Goal: Task Accomplishment & Management: Use online tool/utility

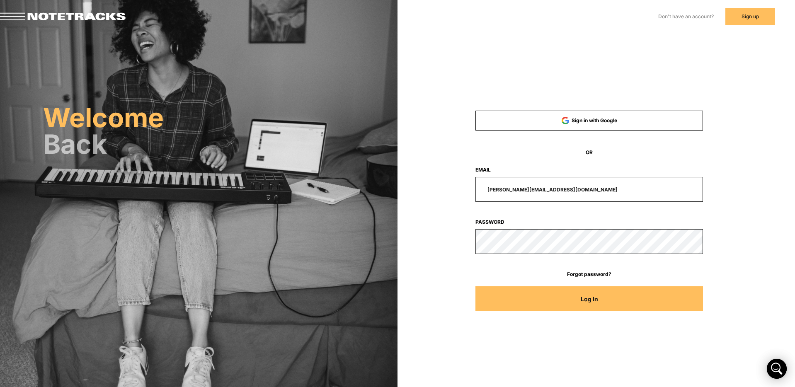
click at [568, 189] on input "[PERSON_NAME][EMAIL_ADDRESS][DOMAIN_NAME]" at bounding box center [590, 189] width 228 height 25
drag, startPoint x: 567, startPoint y: 190, endPoint x: 448, endPoint y: 184, distance: 119.2
click at [450, 184] on div "[PERSON_NAME][EMAIL_ADDRESS][DOMAIN_NAME]" at bounding box center [590, 189] width 304 height 25
type input "[EMAIL_ADDRESS][DOMAIN_NAME]"
click at [476, 287] on button "Log In" at bounding box center [590, 299] width 228 height 25
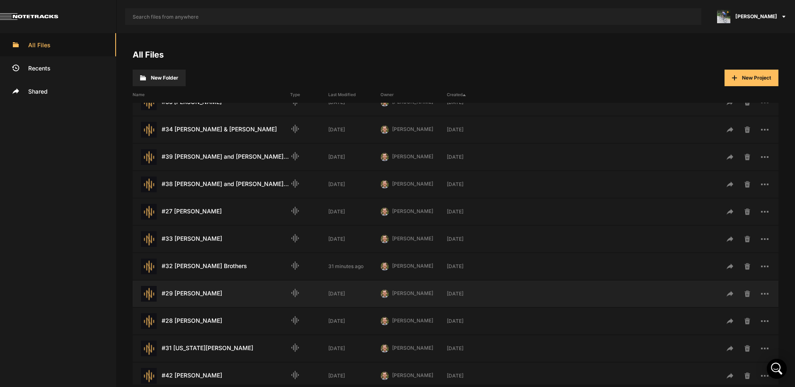
scroll to position [185, 0]
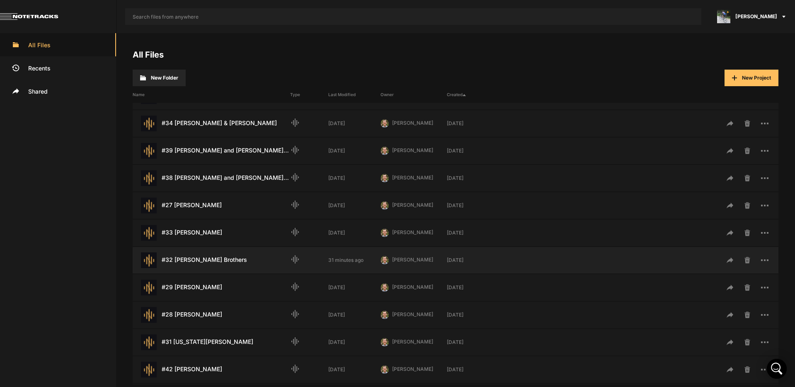
click at [217, 262] on div "#32 [PERSON_NAME] Brothers Last Modified: 31 minutes ago" at bounding box center [212, 261] width 158 height 16
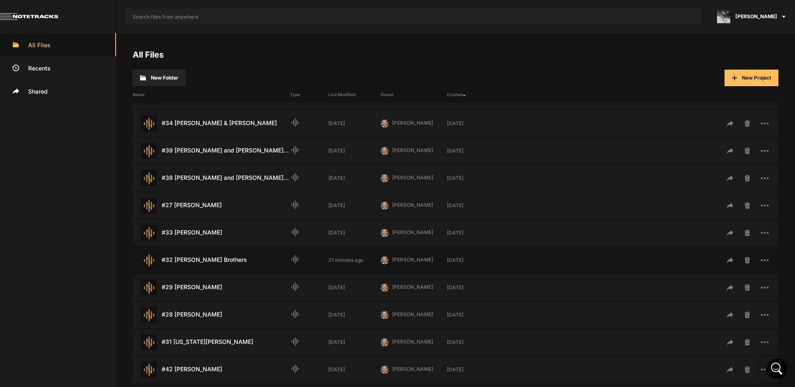
click at [217, 262] on div "#32 [PERSON_NAME] Brothers Last Modified: 31 minutes ago" at bounding box center [212, 261] width 158 height 16
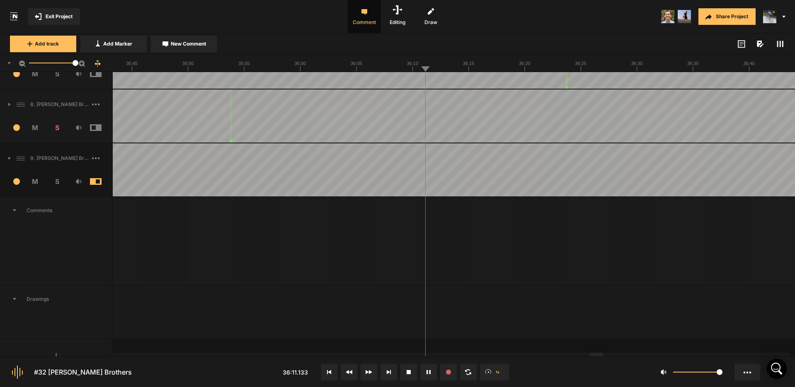
scroll to position [0, 0]
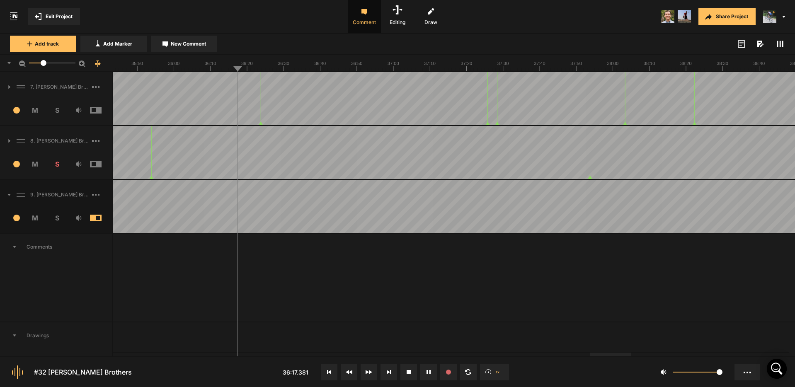
drag, startPoint x: 69, startPoint y: 64, endPoint x: 129, endPoint y: 97, distance: 68.3
click at [44, 66] on mat-slider "16.3" at bounding box center [52, 63] width 53 height 20
click at [661, 357] on div at bounding box center [641, 355] width 40 height 4
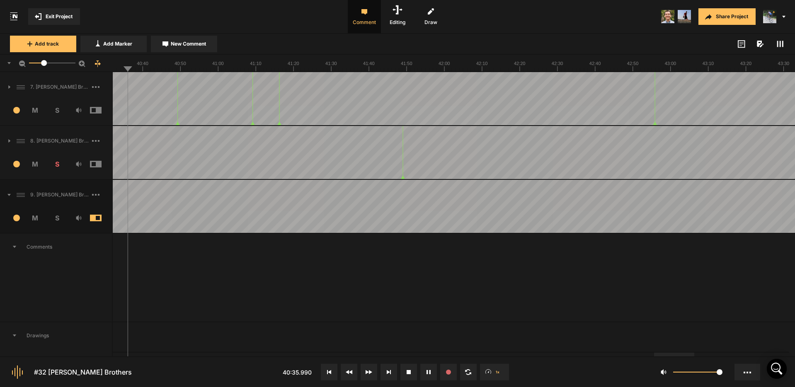
click at [695, 353] on div at bounding box center [674, 355] width 40 height 4
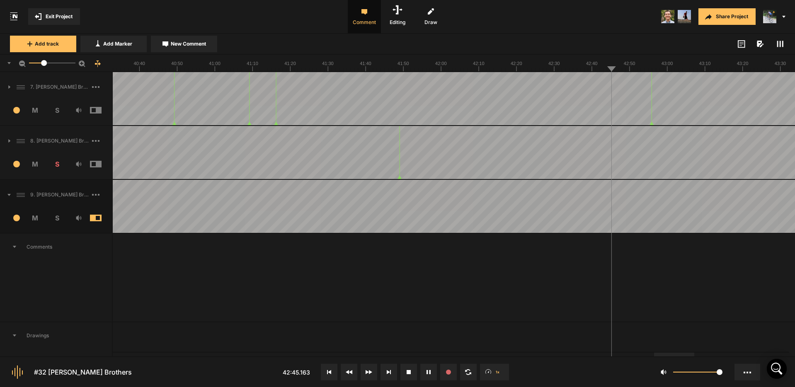
drag, startPoint x: 684, startPoint y: 356, endPoint x: 727, endPoint y: 353, distance: 43.6
click at [750, 357] on nt-controls "#32 [PERSON_NAME] Brothers 42:45.163 1x 1" at bounding box center [397, 372] width 795 height 31
click at [724, 357] on div at bounding box center [704, 355] width 40 height 4
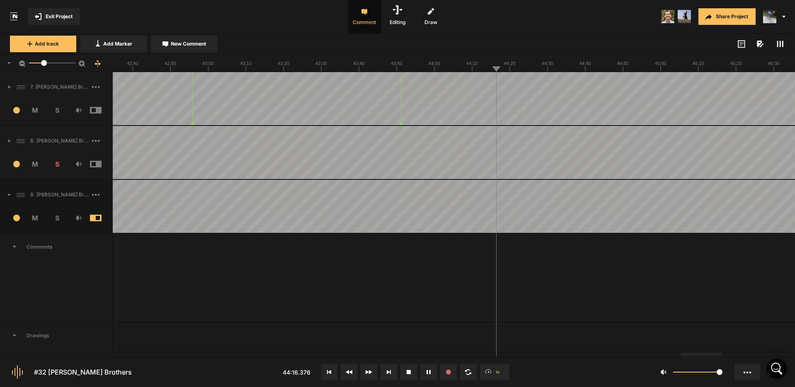
click at [389, 369] on button at bounding box center [389, 372] width 17 height 17
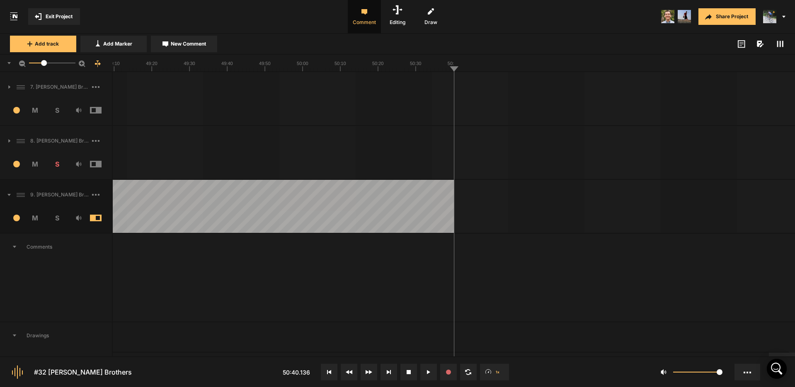
click at [429, 374] on icon at bounding box center [428, 372] width 3 height 4
click at [97, 194] on icon at bounding box center [95, 195] width 7 height 2
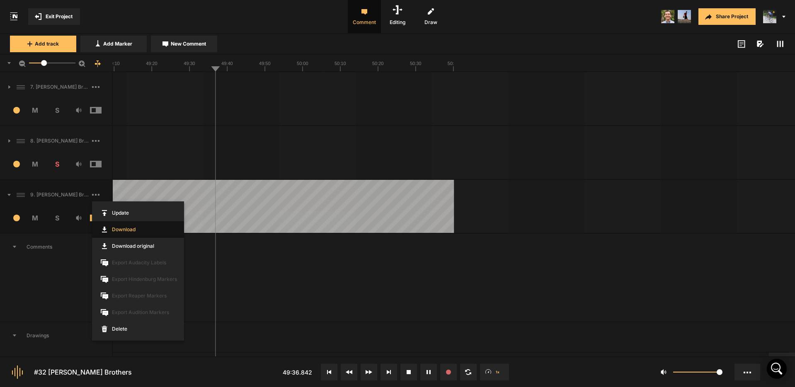
click at [122, 230] on link "Download" at bounding box center [138, 229] width 92 height 17
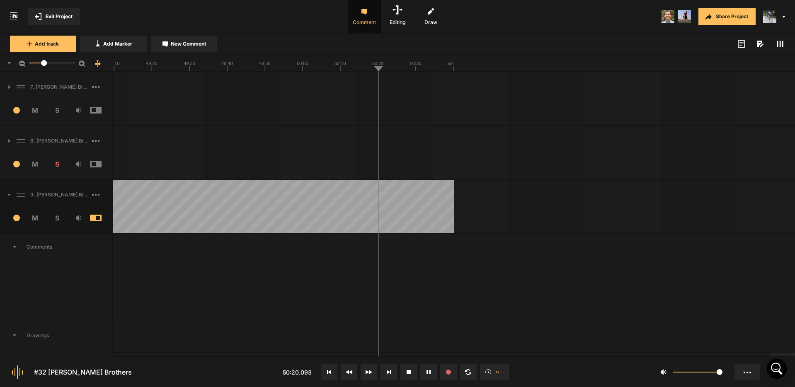
click at [97, 196] on span at bounding box center [102, 194] width 20 height 13
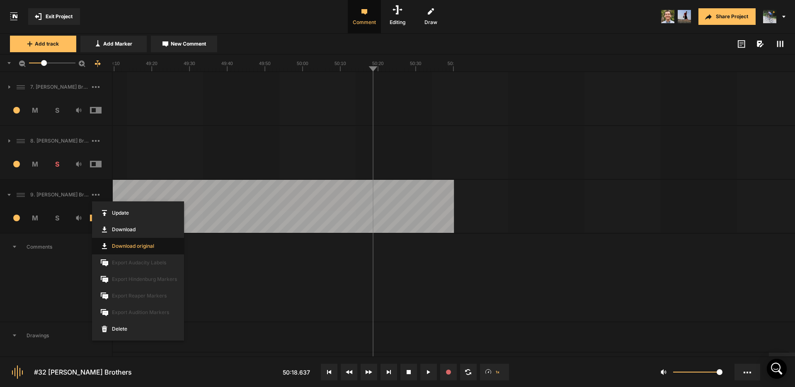
click at [132, 247] on link "Download original" at bounding box center [138, 246] width 92 height 17
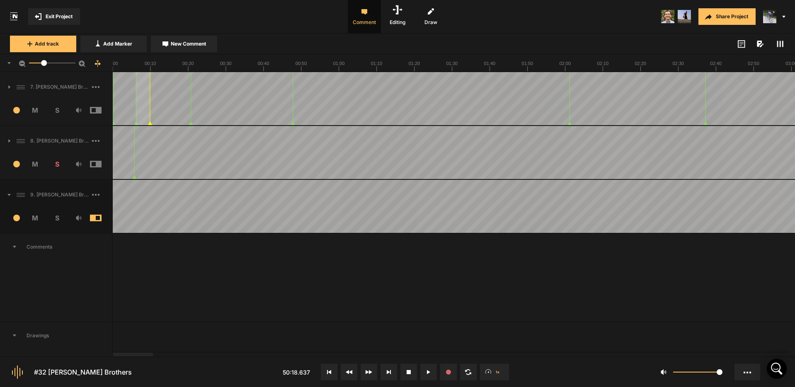
click at [113, 355] on div at bounding box center [133, 355] width 40 height 4
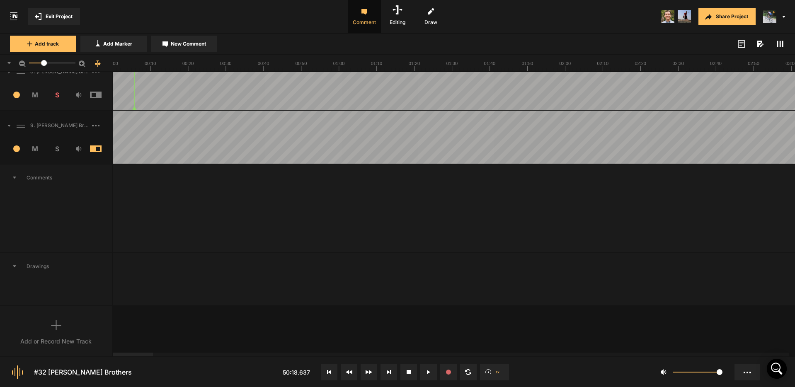
scroll to position [72, 0]
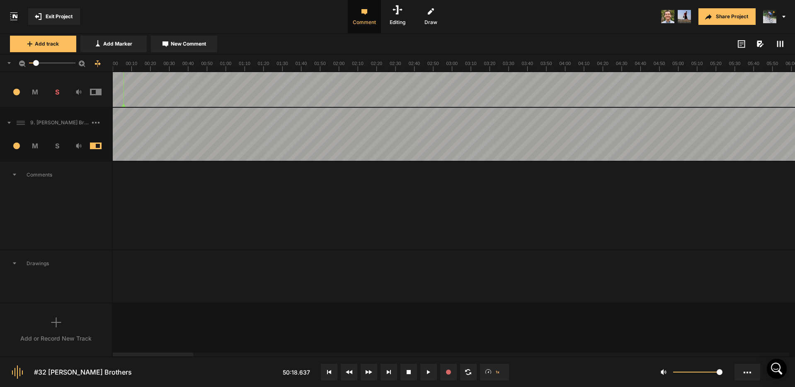
drag, startPoint x: 43, startPoint y: 63, endPoint x: 33, endPoint y: 64, distance: 10.4
click at [33, 64] on div at bounding box center [36, 63] width 6 height 6
drag, startPoint x: 230, startPoint y: 357, endPoint x: 374, endPoint y: 366, distance: 144.1
click at [376, 366] on nt-controls "#32 [PERSON_NAME] Brothers 50:18.637 1x 1" at bounding box center [397, 372] width 795 height 31
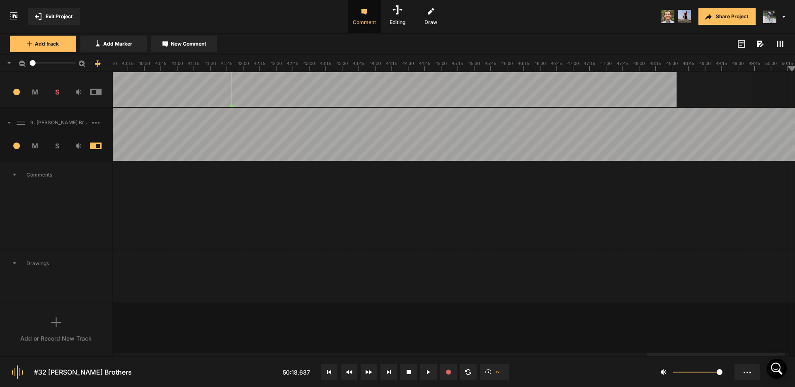
click at [785, 353] on div at bounding box center [716, 355] width 138 height 4
click at [788, 353] on div at bounding box center [719, 355] width 138 height 4
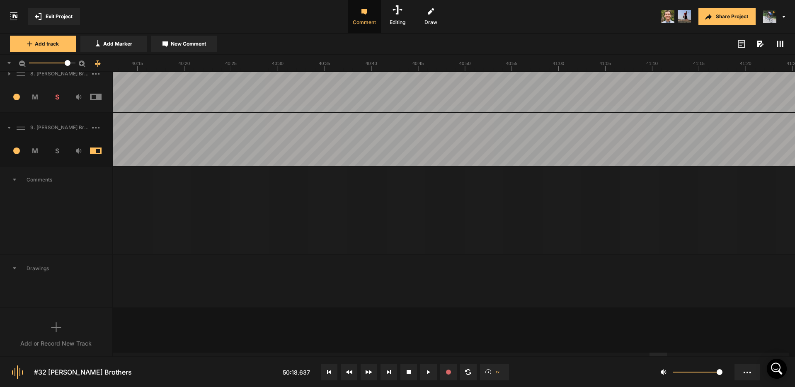
drag, startPoint x: 32, startPoint y: 63, endPoint x: 68, endPoint y: 66, distance: 35.8
click at [67, 65] on div at bounding box center [68, 63] width 6 height 6
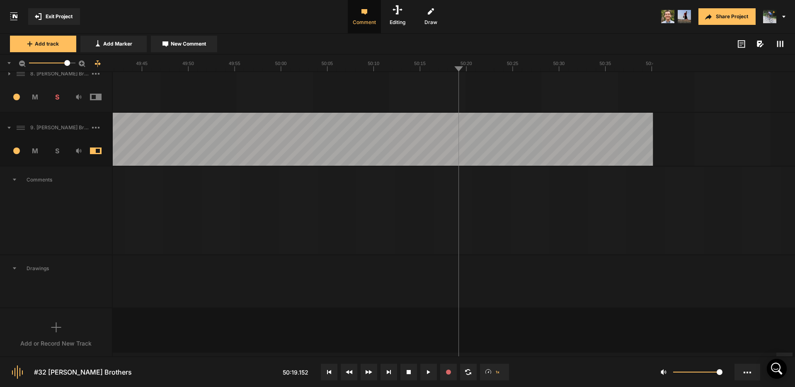
click at [791, 355] on div at bounding box center [785, 355] width 17 height 4
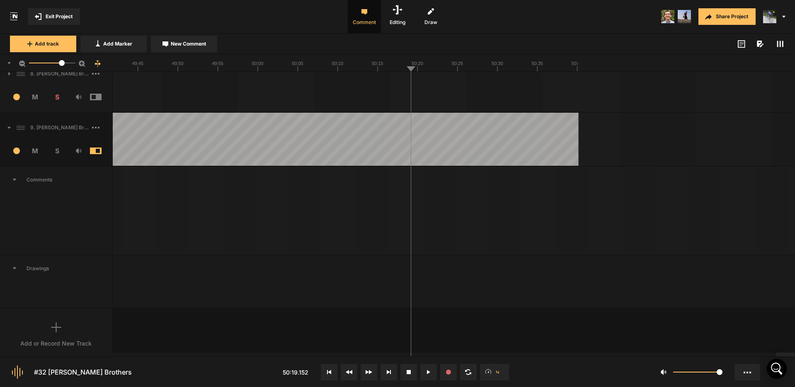
drag, startPoint x: 67, startPoint y: 63, endPoint x: 61, endPoint y: 65, distance: 6.6
click at [61, 64] on div at bounding box center [62, 63] width 6 height 6
drag, startPoint x: 780, startPoint y: 357, endPoint x: 764, endPoint y: 358, distance: 16.6
click at [764, 358] on nt-controls "#32 [PERSON_NAME] Brothers 50:19.152 1x 1" at bounding box center [397, 372] width 795 height 31
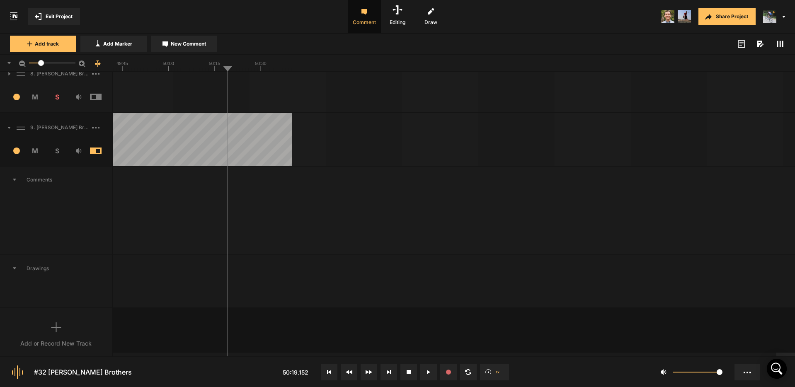
drag, startPoint x: 59, startPoint y: 63, endPoint x: 41, endPoint y: 64, distance: 18.3
click at [41, 64] on div at bounding box center [41, 63] width 6 height 6
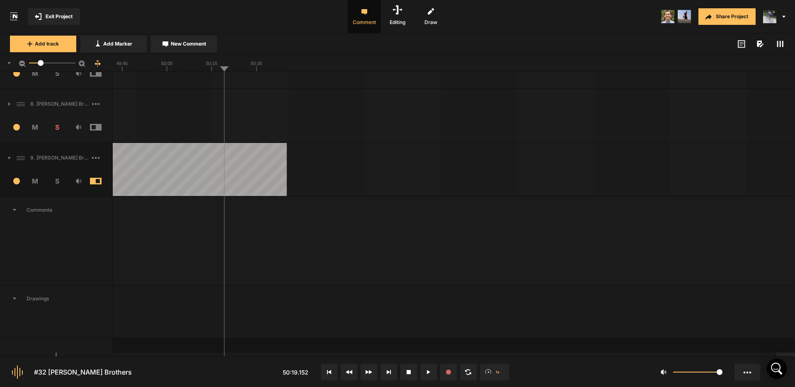
scroll to position [0, 0]
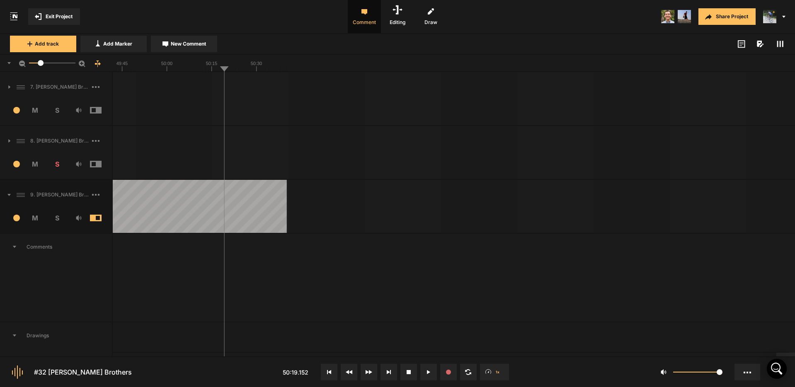
click at [777, 357] on div at bounding box center [802, 355] width 51 height 4
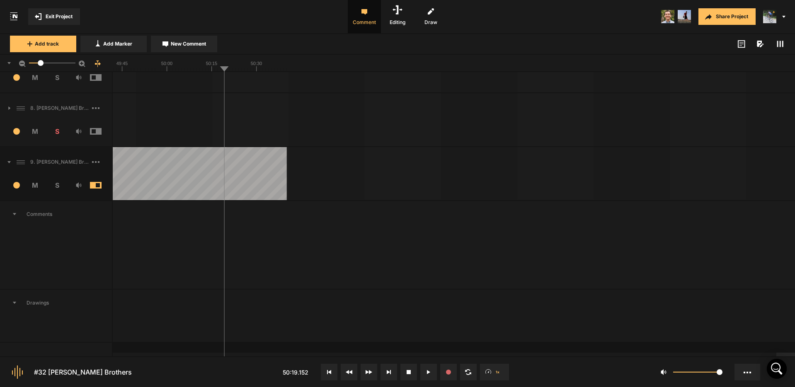
scroll to position [39, 0]
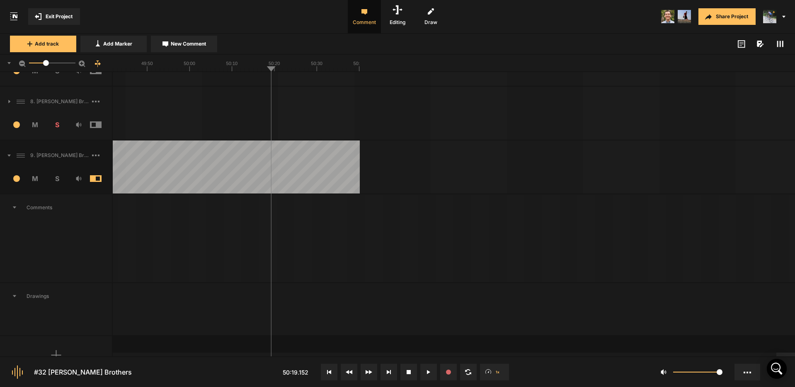
drag, startPoint x: 42, startPoint y: 66, endPoint x: 49, endPoint y: 67, distance: 7.5
click at [49, 67] on mat-slider "18.9" at bounding box center [52, 63] width 53 height 20
click at [726, 358] on nt-project-view "Exit Project Comment Editing Draw Share Project Add track Add Marker New Commen…" at bounding box center [397, 193] width 795 height 387
click at [777, 355] on div at bounding box center [792, 355] width 31 height 4
click at [786, 354] on div at bounding box center [792, 355] width 31 height 4
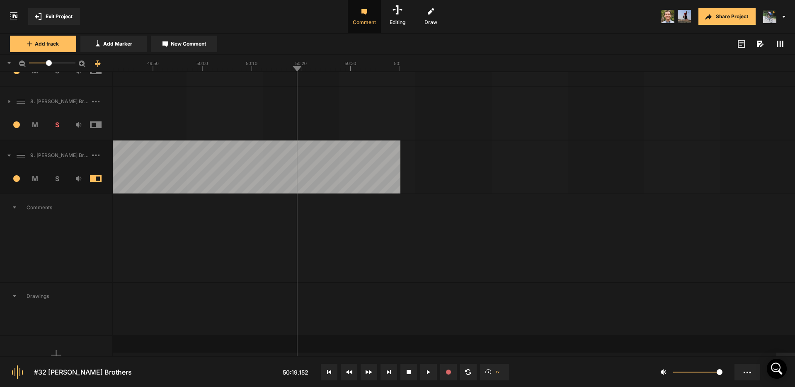
click at [786, 354] on div at bounding box center [792, 355] width 31 height 4
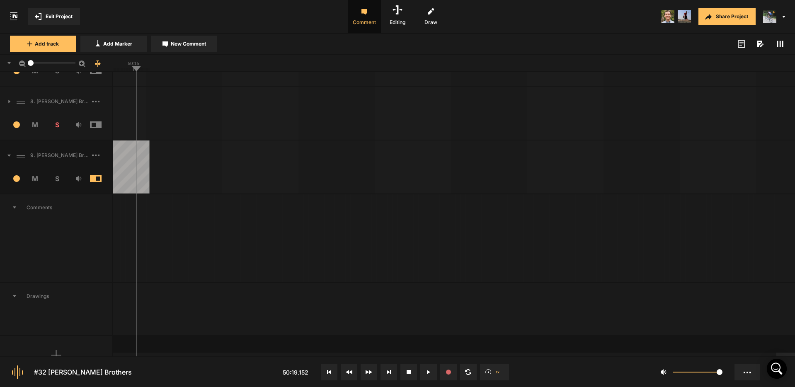
drag, startPoint x: 46, startPoint y: 63, endPoint x: 29, endPoint y: 63, distance: 17.0
click at [29, 63] on div at bounding box center [31, 63] width 6 height 6
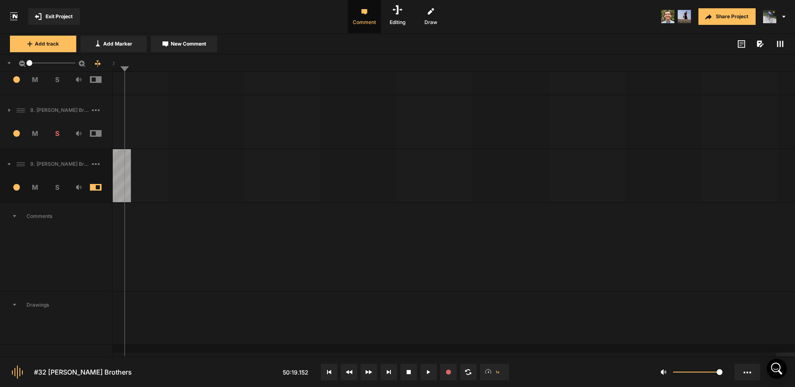
scroll to position [0, 0]
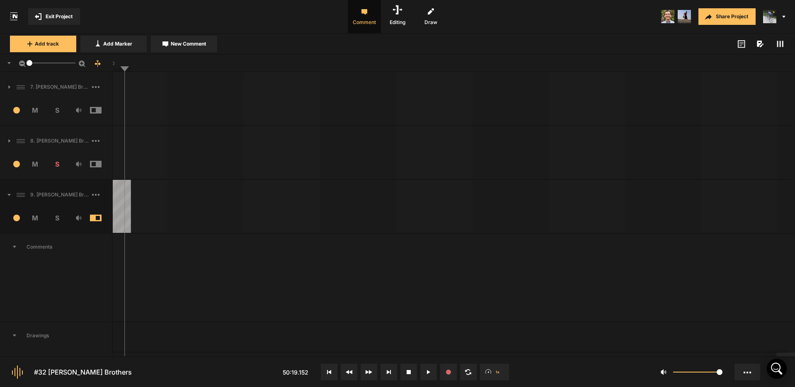
drag, startPoint x: 786, startPoint y: 357, endPoint x: 741, endPoint y: 358, distance: 45.2
click at [743, 358] on nt-controls "#32 [PERSON_NAME] Brothers 50:19.152 1x 1" at bounding box center [397, 372] width 795 height 31
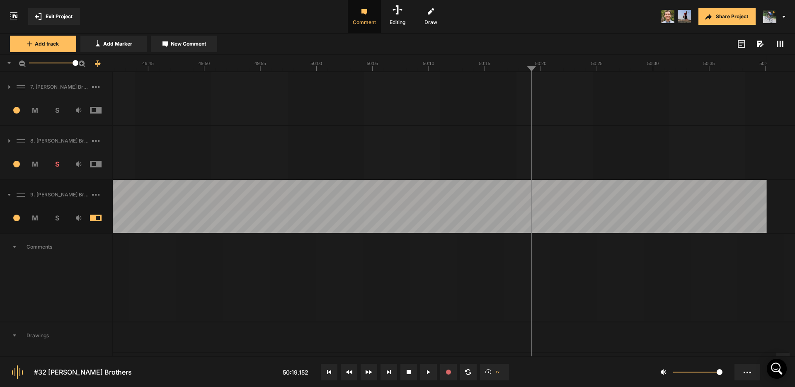
drag, startPoint x: 29, startPoint y: 63, endPoint x: 123, endPoint y: 69, distance: 93.5
click at [123, 69] on nt-ruler "50" at bounding box center [397, 63] width 795 height 17
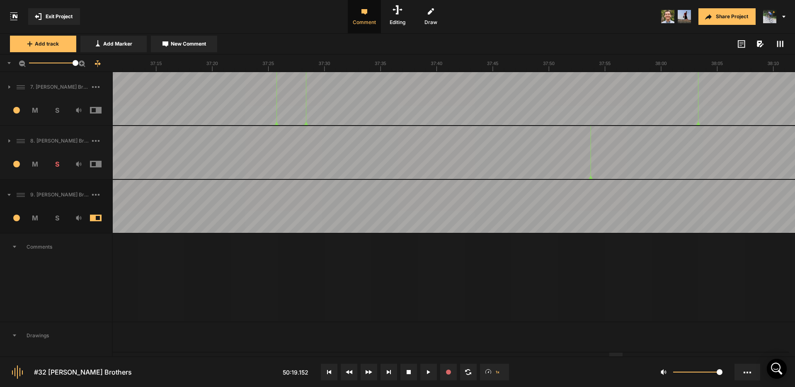
click at [610, 353] on div at bounding box center [617, 355] width 14 height 4
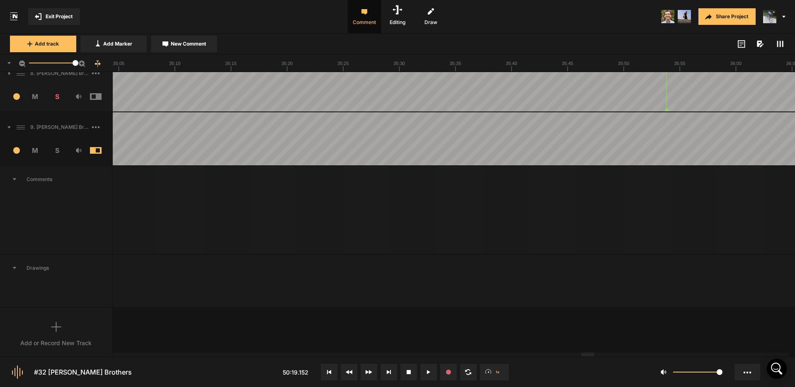
scroll to position [72, 0]
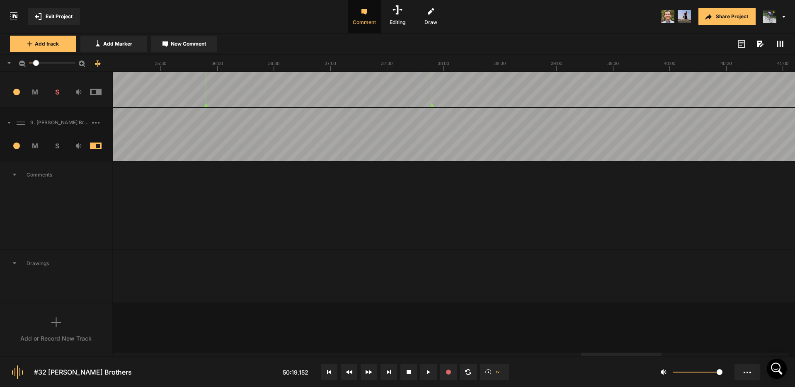
drag, startPoint x: 74, startPoint y: 61, endPoint x: 36, endPoint y: 65, distance: 38.3
click at [36, 65] on div at bounding box center [36, 63] width 6 height 6
drag, startPoint x: 621, startPoint y: 356, endPoint x: 649, endPoint y: 360, distance: 28.4
click at [686, 362] on nt-controls "#32 [PERSON_NAME] Brothers 50:19.152 1x 1" at bounding box center [397, 372] width 795 height 31
click at [113, 353] on div at bounding box center [155, 355] width 85 height 4
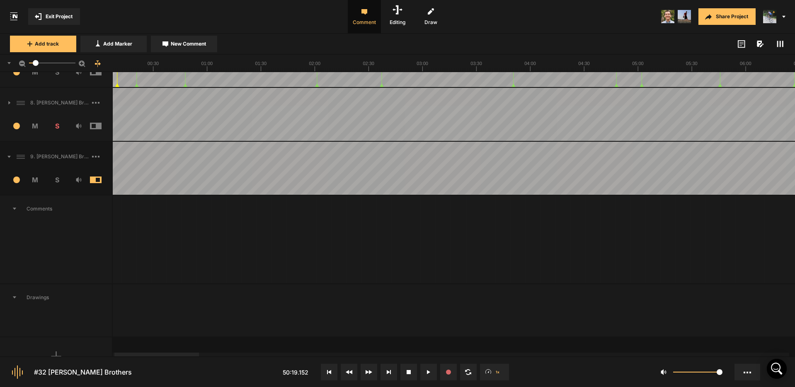
scroll to position [0, 0]
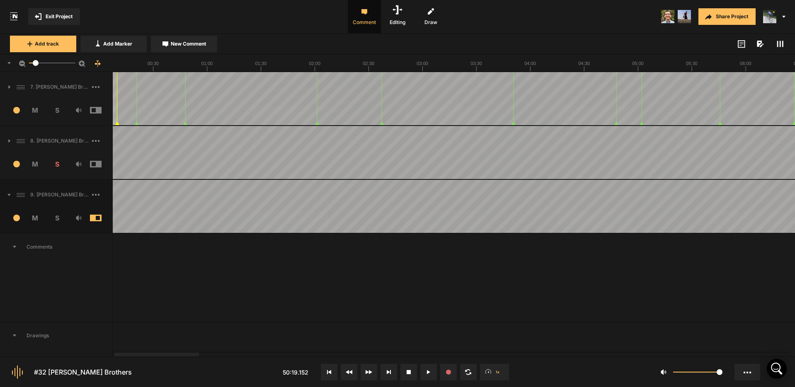
click at [58, 163] on span "S" at bounding box center [57, 164] width 22 height 10
click at [771, 19] on img at bounding box center [769, 16] width 13 height 13
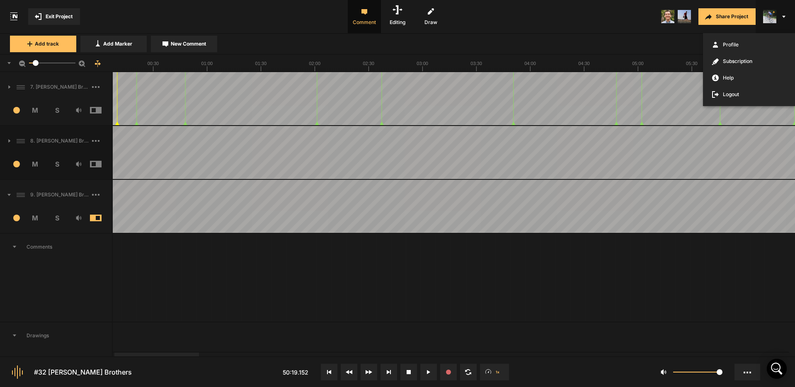
click at [697, 250] on div at bounding box center [397, 193] width 795 height 387
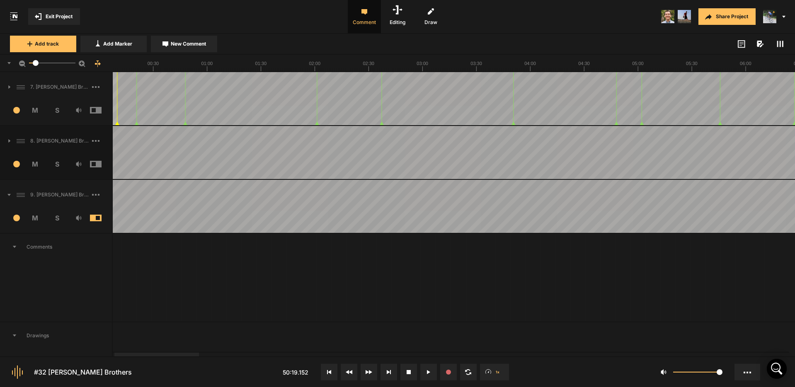
click at [58, 12] on button "Exit Project" at bounding box center [54, 16] width 52 height 17
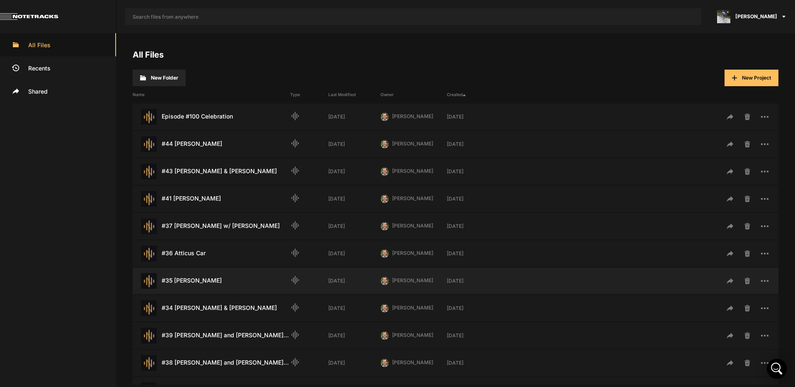
click at [205, 282] on div "#35 [PERSON_NAME] Last Modified: [DATE]" at bounding box center [212, 281] width 158 height 16
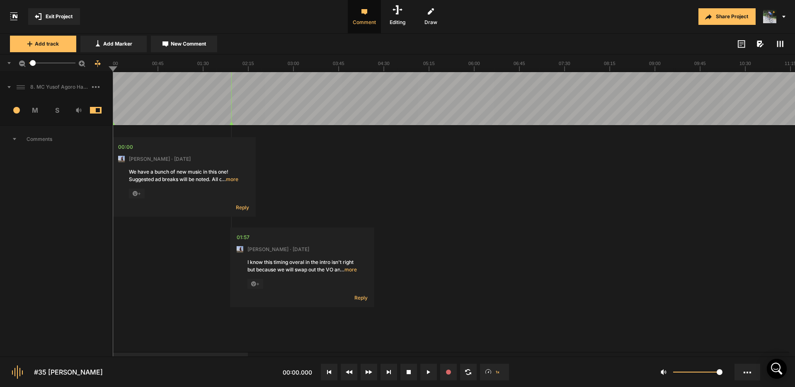
click at [769, 20] on img at bounding box center [769, 16] width 13 height 13
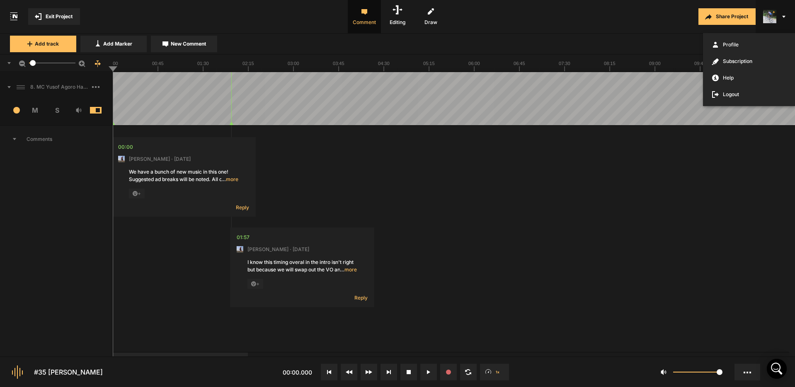
click at [648, 25] on div at bounding box center [397, 193] width 795 height 387
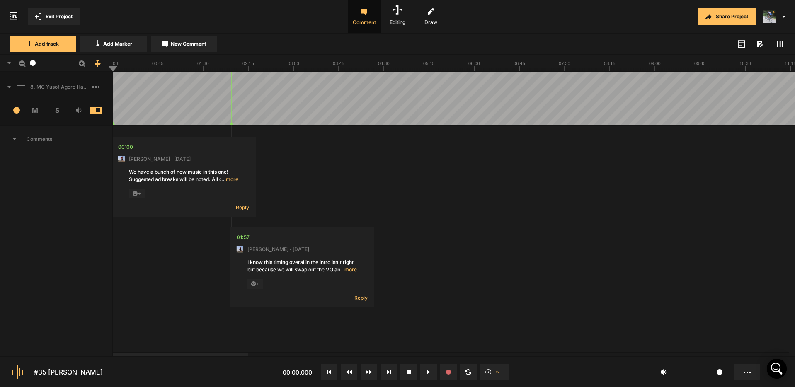
click at [769, 20] on img at bounding box center [769, 16] width 13 height 13
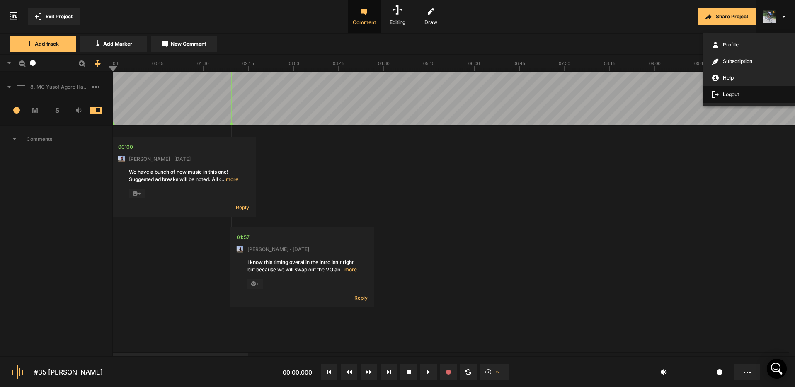
click at [732, 95] on span "Logout" at bounding box center [749, 94] width 92 height 17
